Goal: Find specific page/section: Find specific page/section

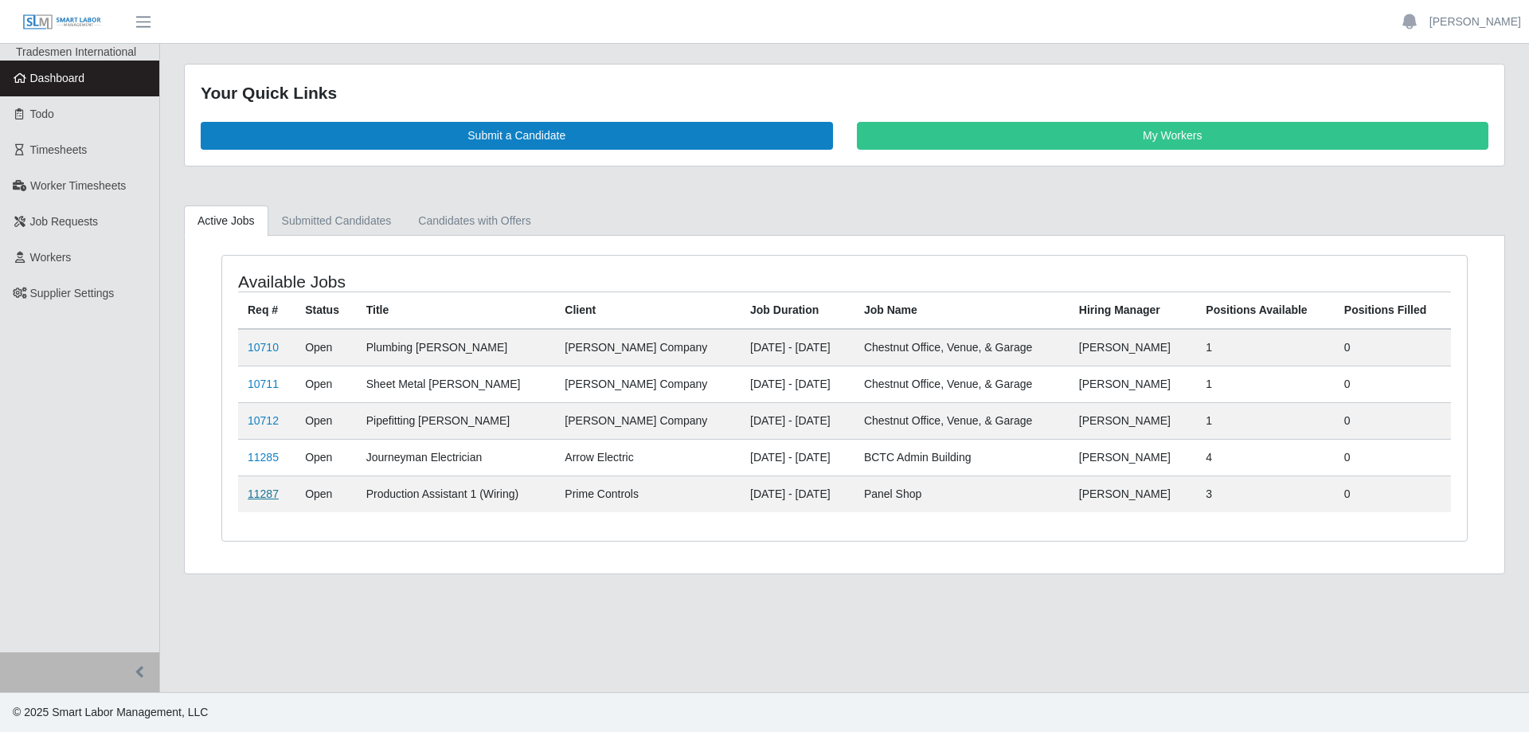
click at [267, 491] on link "11287" at bounding box center [263, 493] width 31 height 13
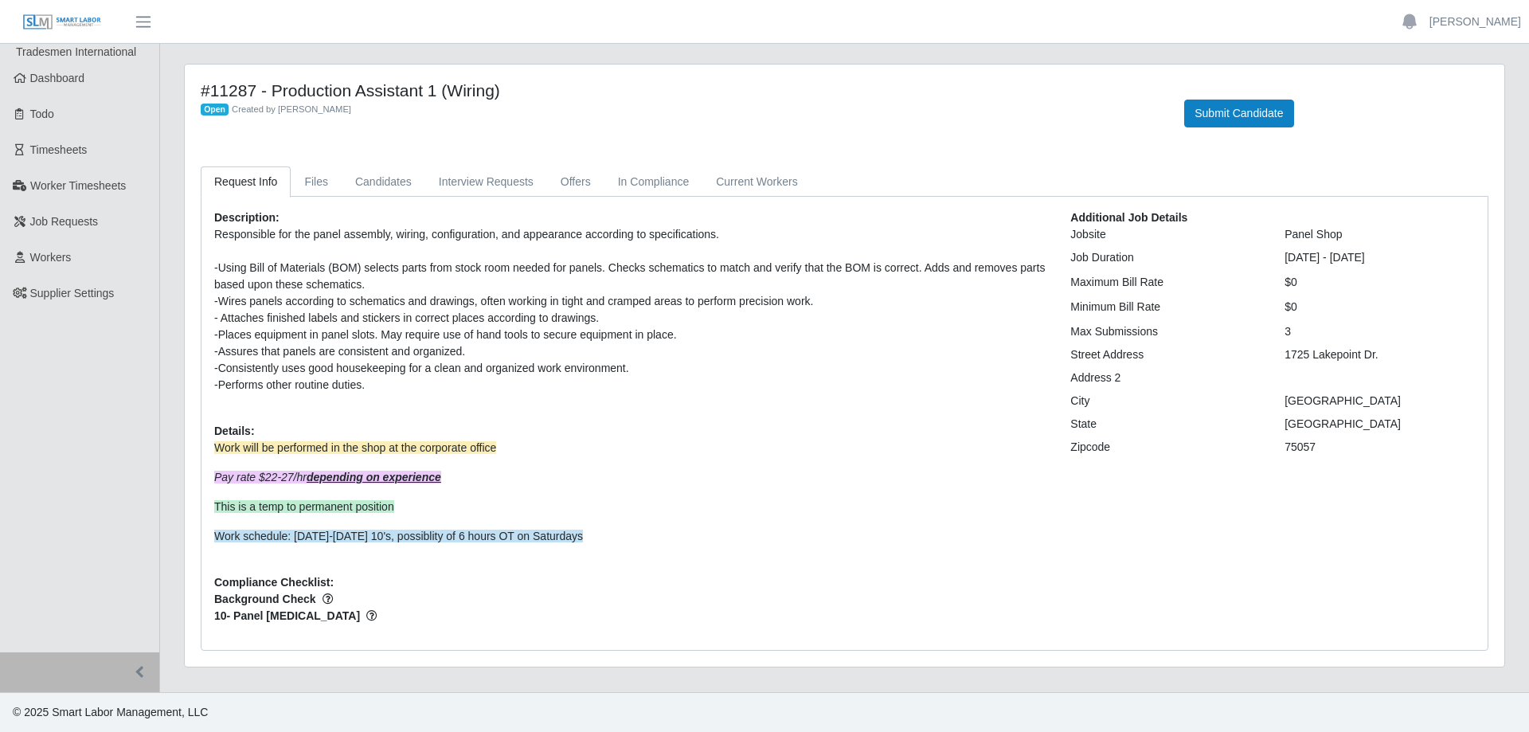
click at [725, 243] on div at bounding box center [630, 251] width 832 height 17
click at [811, 302] on div "-Wires panels according to schematics and drawings, often working in tight and …" at bounding box center [630, 301] width 832 height 17
click at [357, 185] on link "Candidates" at bounding box center [384, 181] width 84 height 31
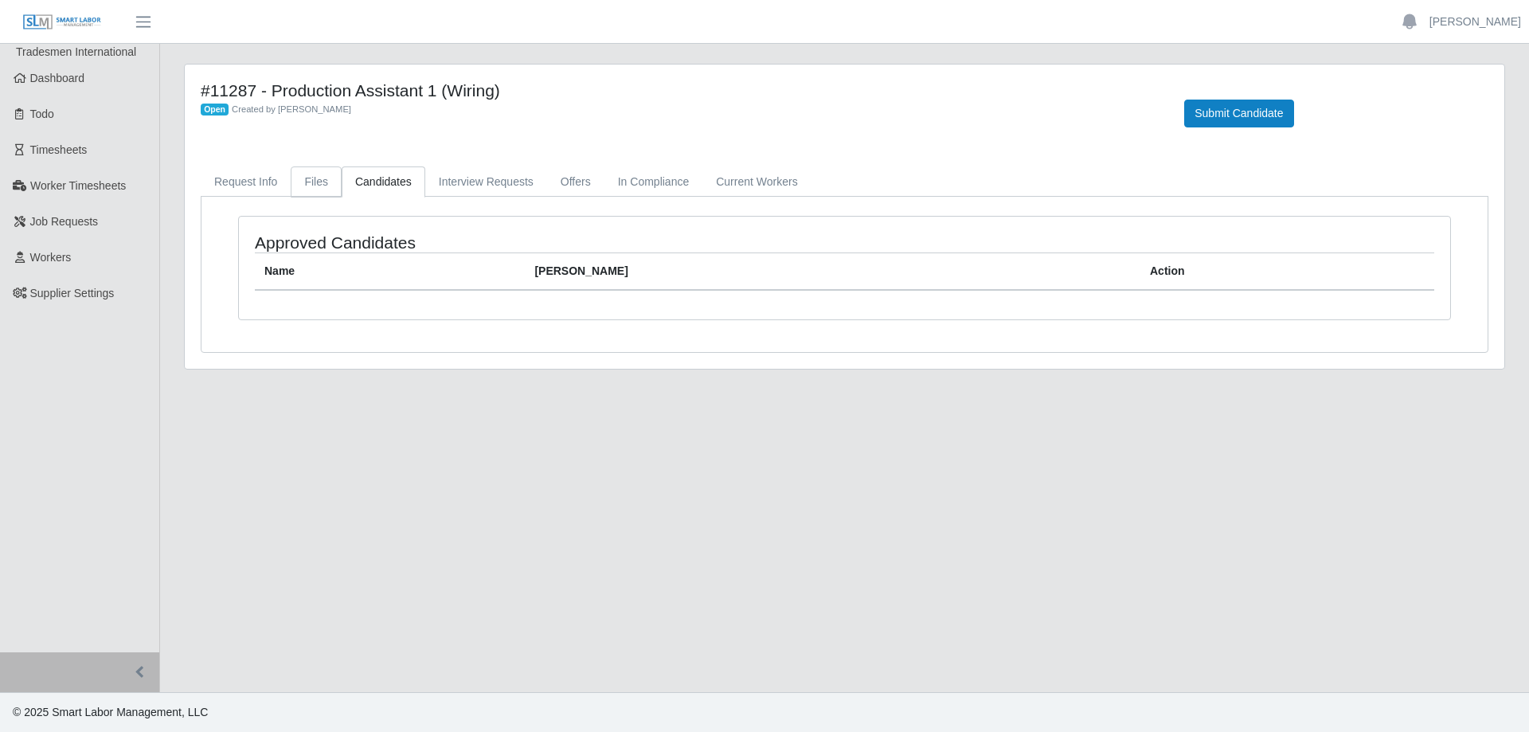
click at [291, 185] on link "Files" at bounding box center [316, 181] width 51 height 31
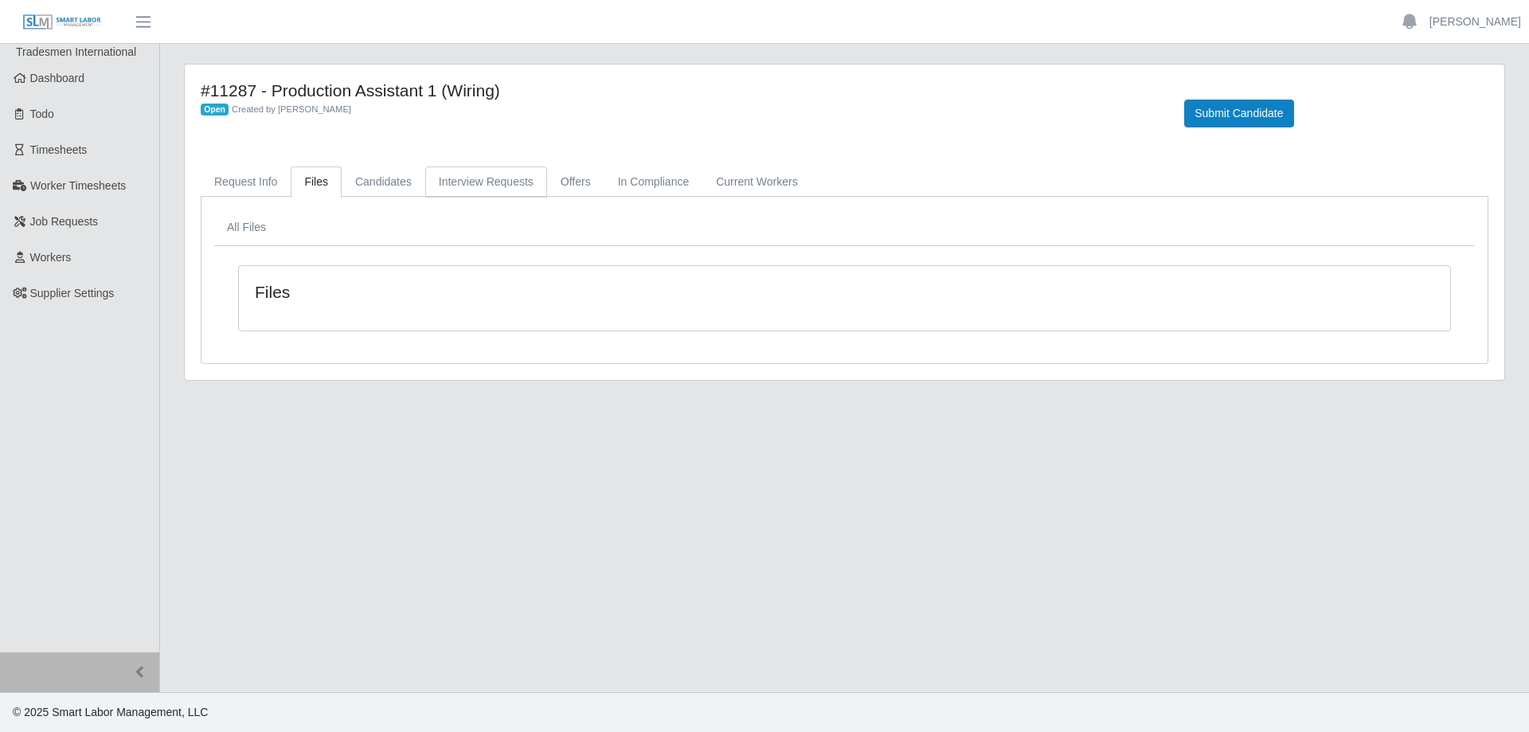
click at [443, 184] on link "Interview Requests" at bounding box center [486, 181] width 122 height 31
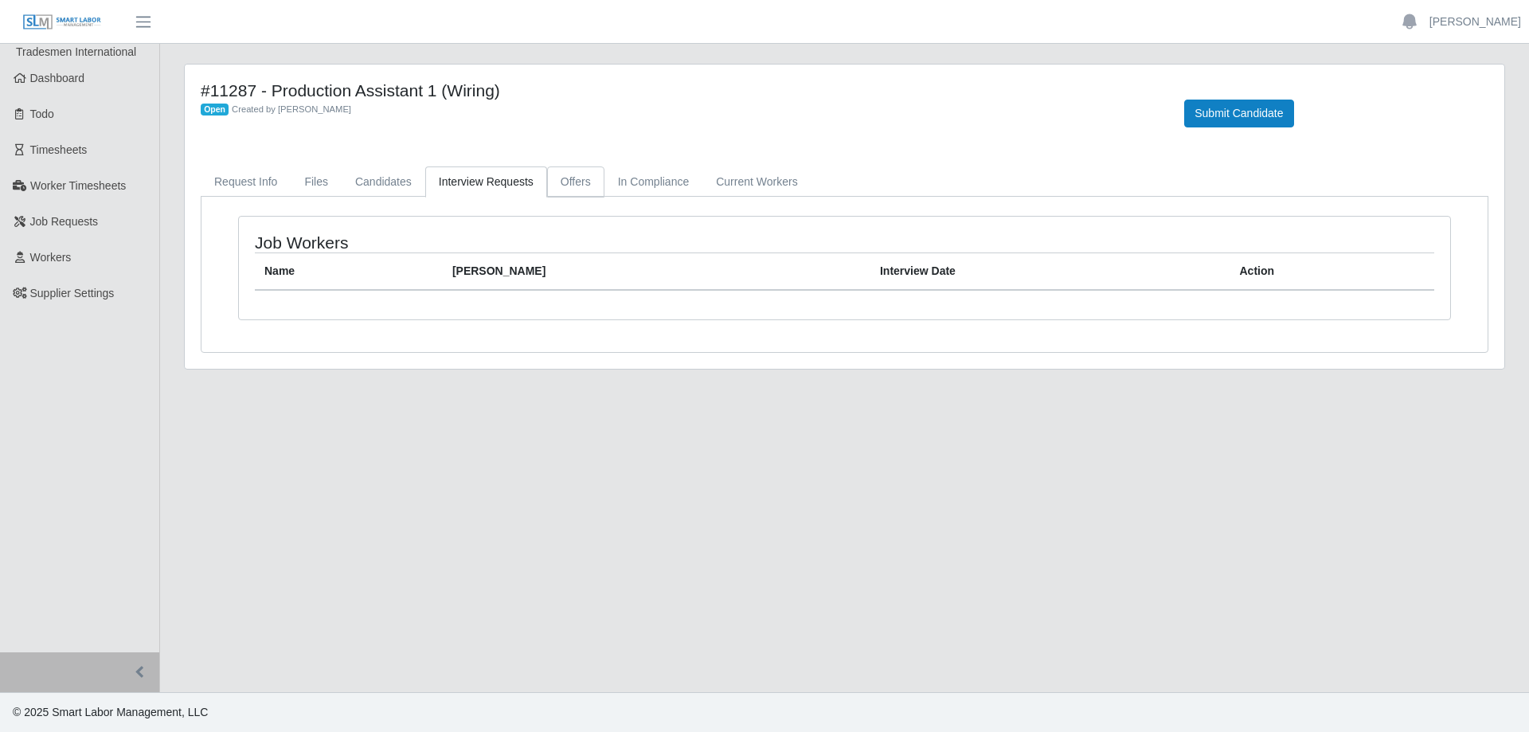
click at [560, 177] on link "Offers" at bounding box center [575, 181] width 57 height 31
click at [670, 179] on link "In Compliance" at bounding box center [653, 181] width 99 height 31
click at [759, 185] on link "Current Workers" at bounding box center [756, 181] width 108 height 31
